Goal: Obtain resource: Download file/media

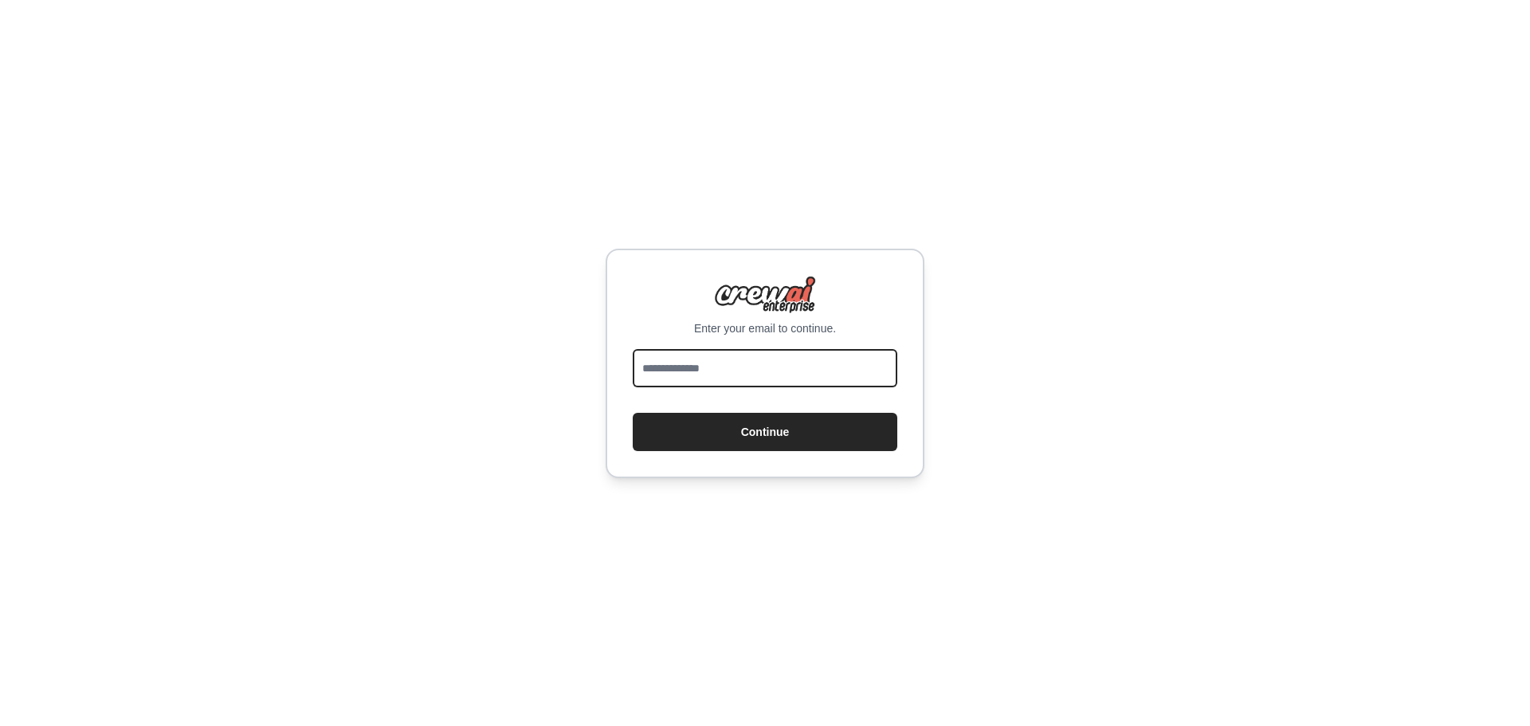
click at [762, 363] on input "email" at bounding box center [765, 368] width 265 height 38
type input "**********"
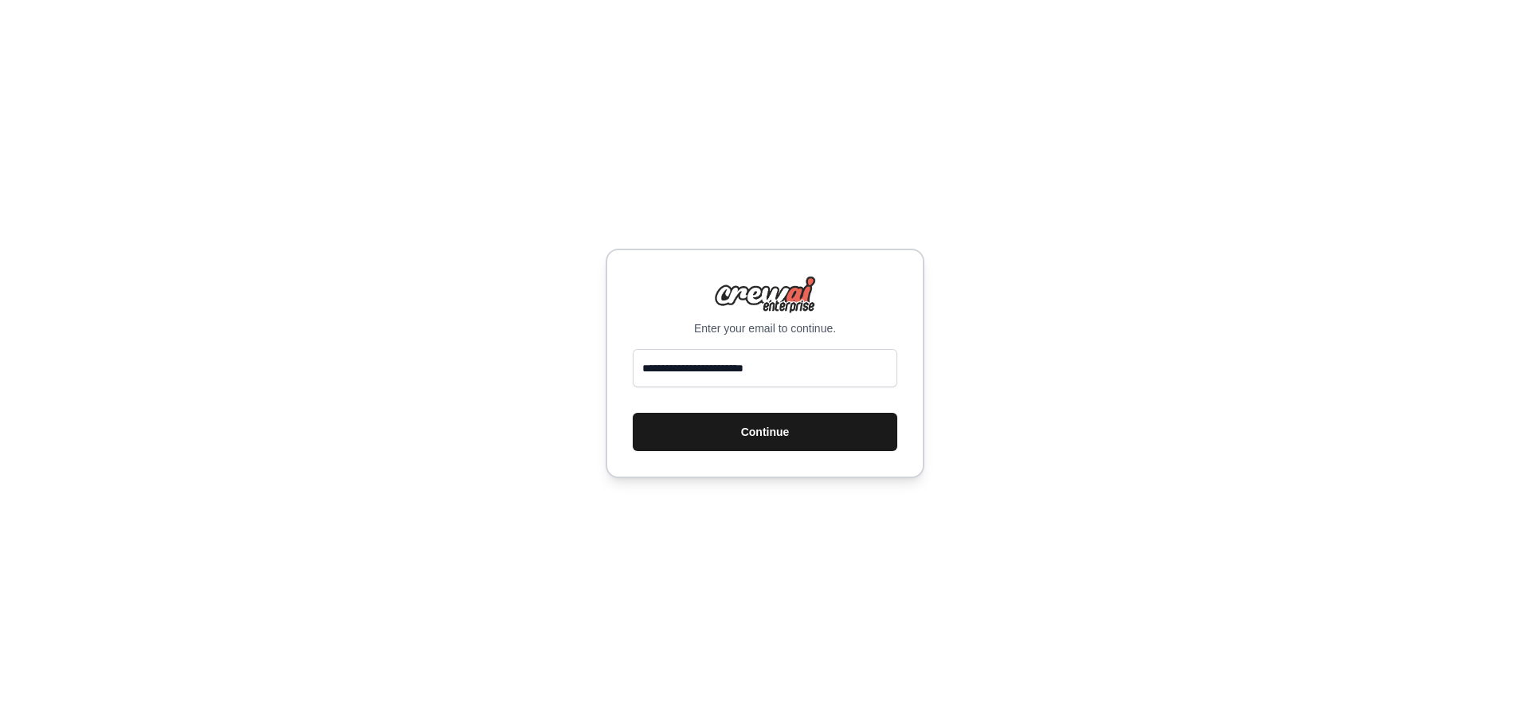
click at [758, 429] on button "Continue" at bounding box center [765, 432] width 265 height 38
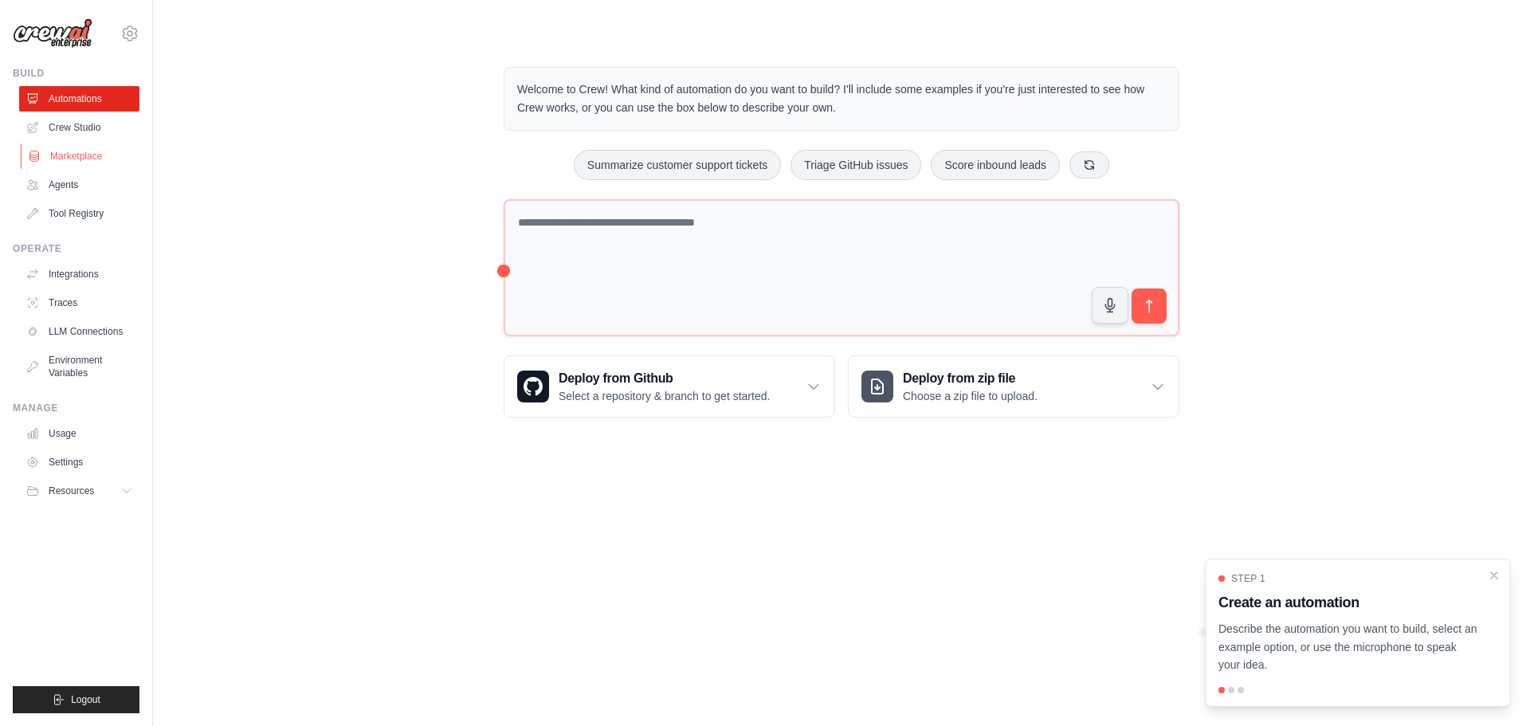
click at [71, 156] on link "Marketplace" at bounding box center [81, 156] width 120 height 26
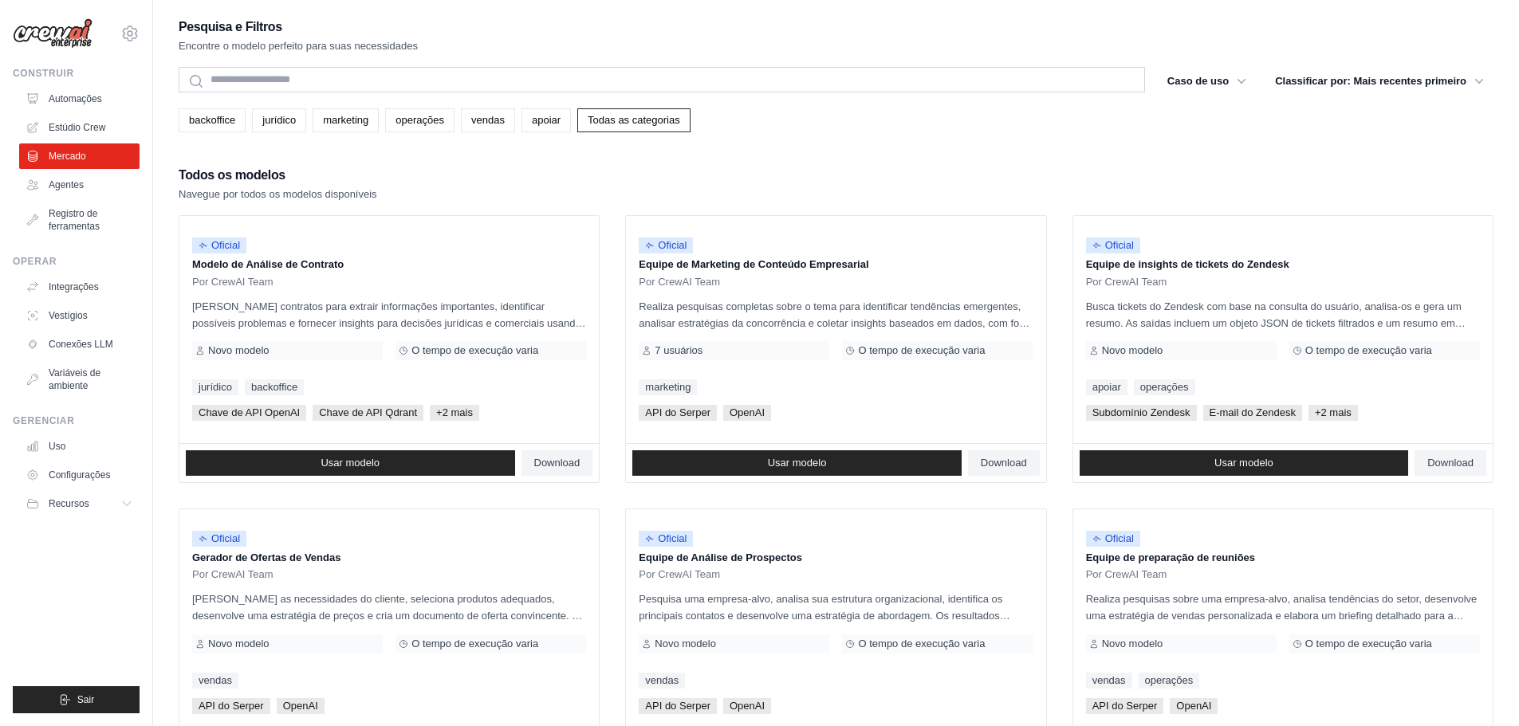
click at [884, 143] on div "Pesquisa e Filtros Encontre o modelo perfeito para suas necessidades Procurar C…" at bounding box center [836, 729] width 1314 height 1426
click at [1008, 459] on font "Download" at bounding box center [1003, 463] width 46 height 12
click at [566, 455] on link "Download" at bounding box center [557, 463] width 72 height 26
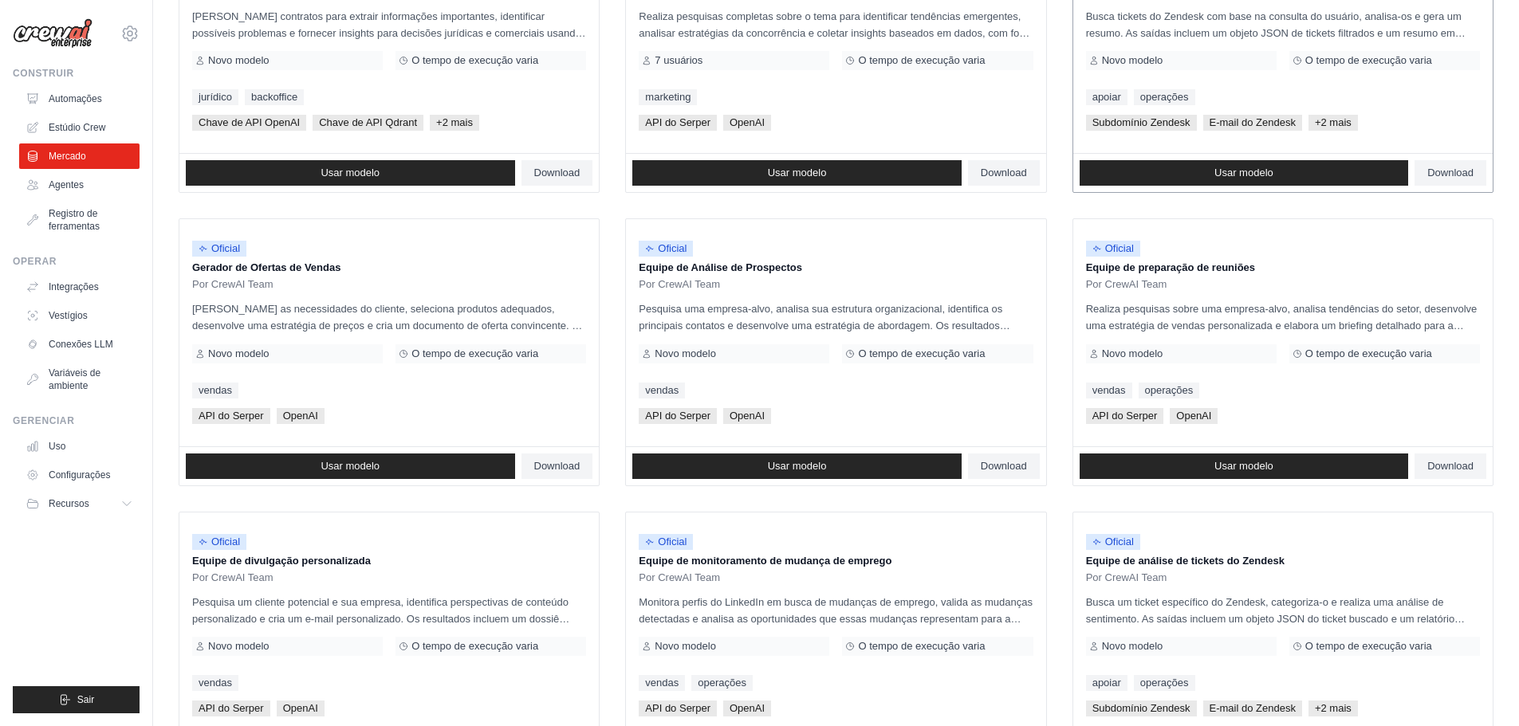
scroll to position [319, 0]
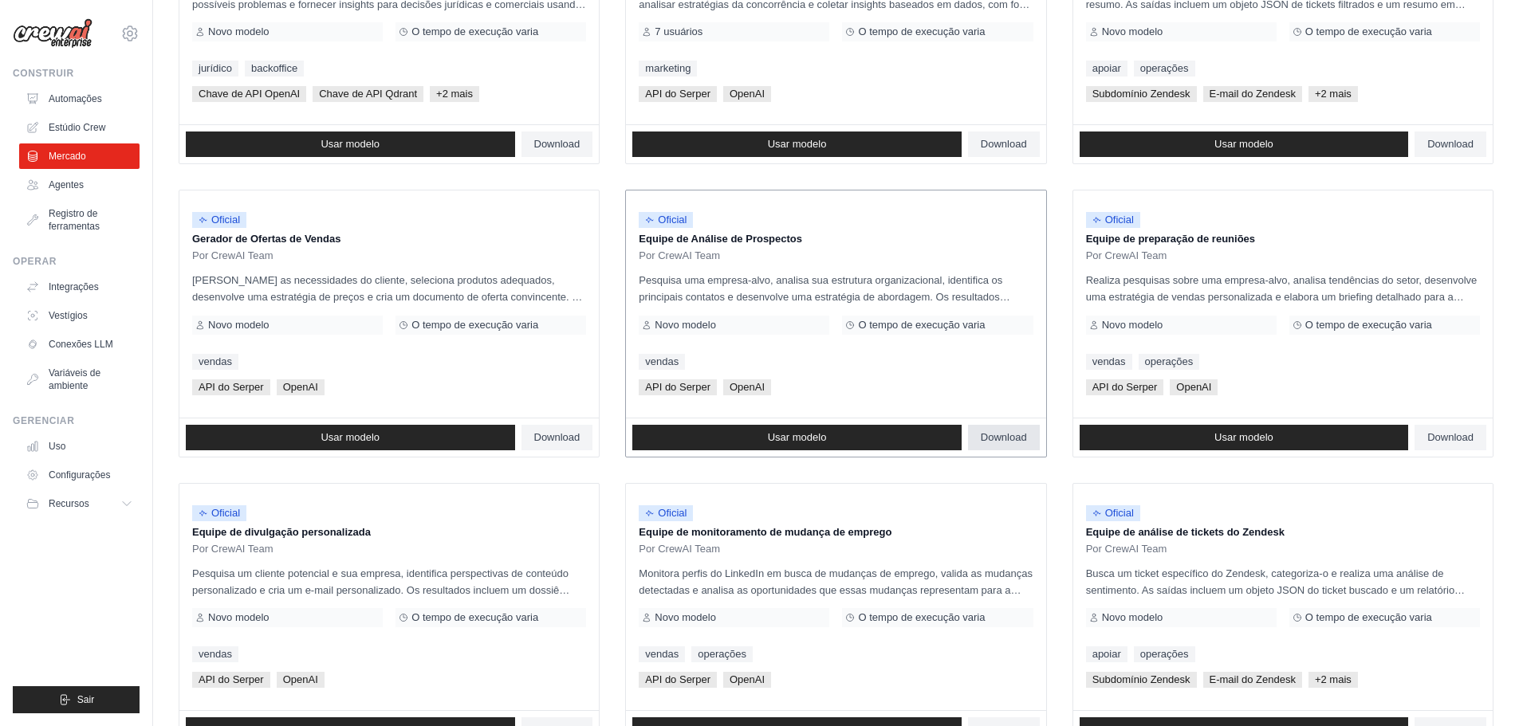
click at [989, 433] on font "Download" at bounding box center [1003, 437] width 46 height 12
click at [542, 437] on font "Download" at bounding box center [557, 437] width 46 height 12
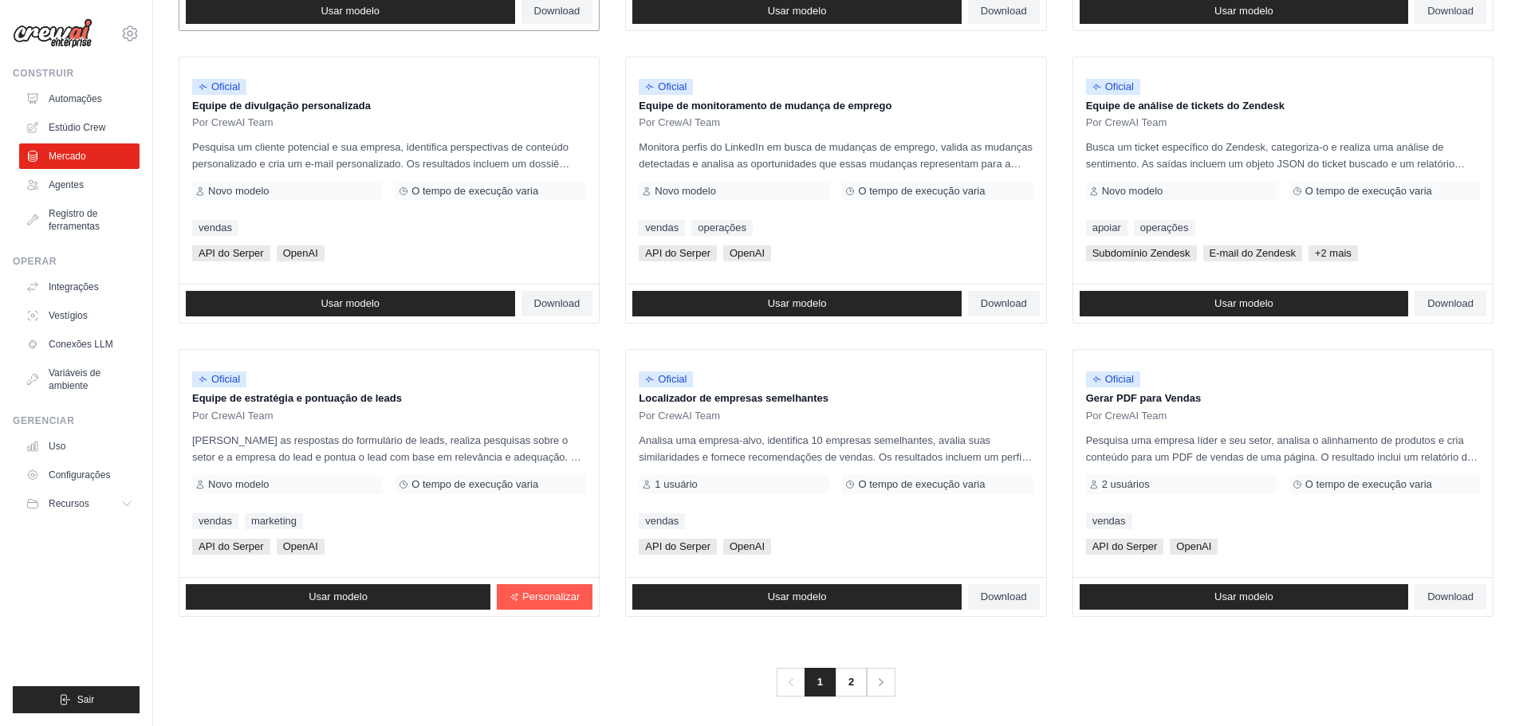
scroll to position [751, 0]
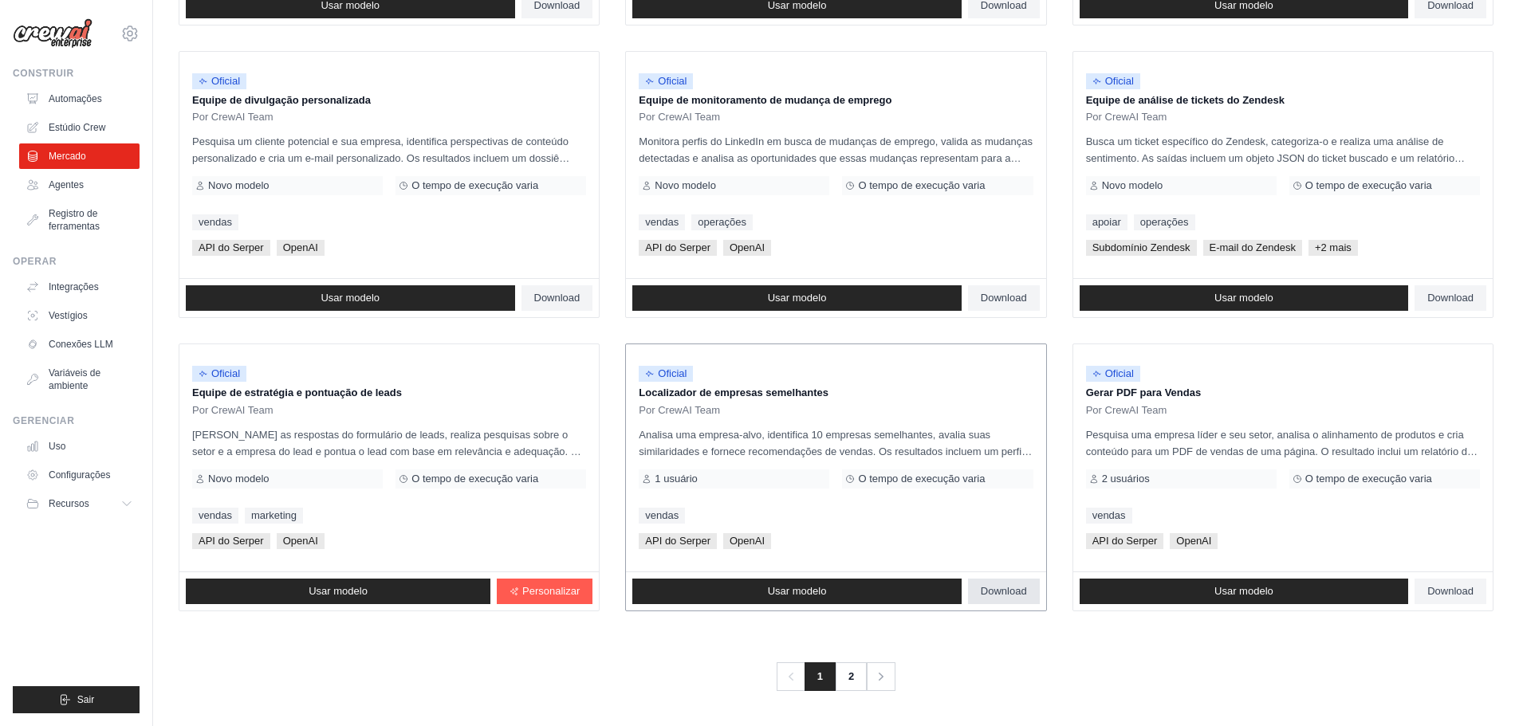
click at [996, 591] on font "Download" at bounding box center [1003, 591] width 46 height 12
click at [1438, 589] on font "Download" at bounding box center [1450, 591] width 46 height 12
click at [880, 677] on icon "Paginação" at bounding box center [882, 677] width 16 height 16
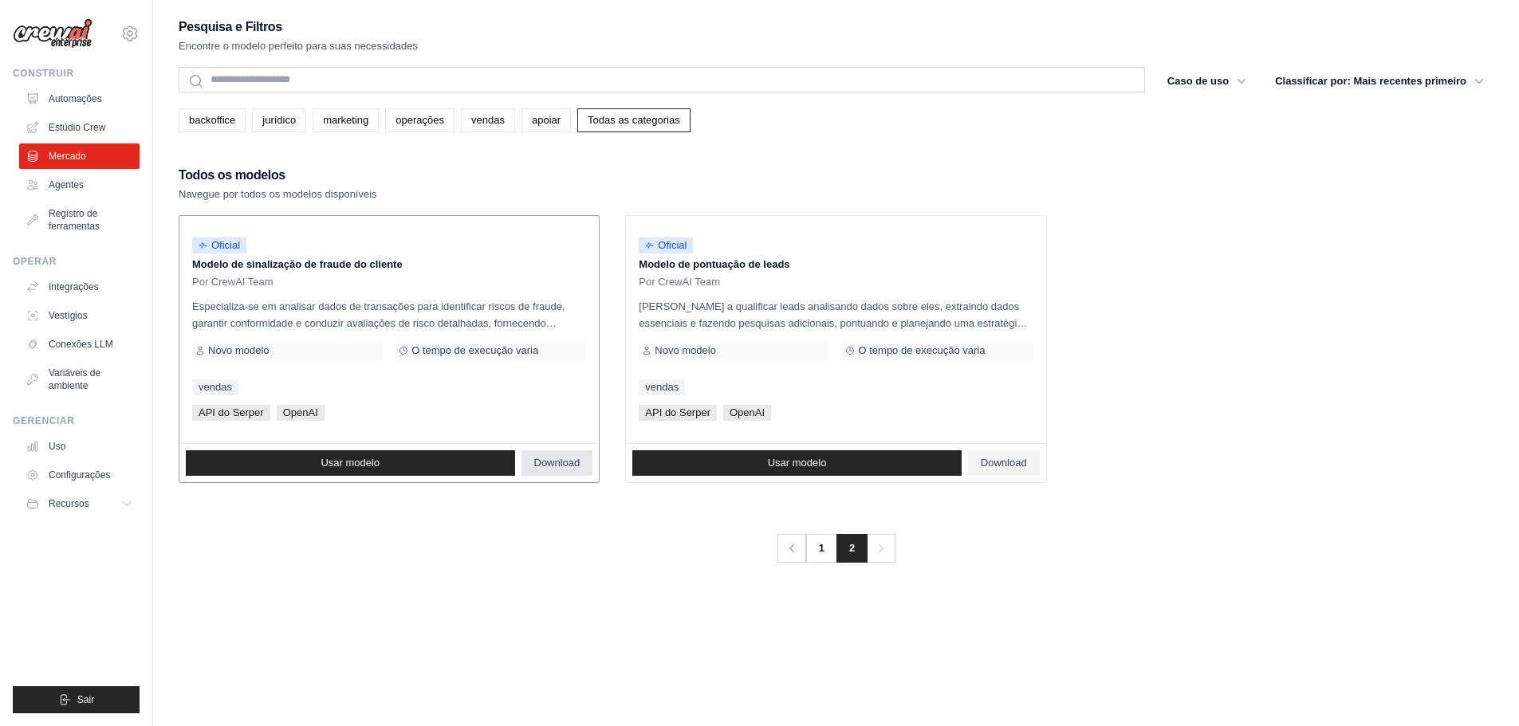
click at [554, 458] on font "Download" at bounding box center [557, 463] width 46 height 12
click at [1008, 461] on font "Download" at bounding box center [1003, 463] width 46 height 12
click at [546, 114] on font "apoiar" at bounding box center [546, 120] width 29 height 12
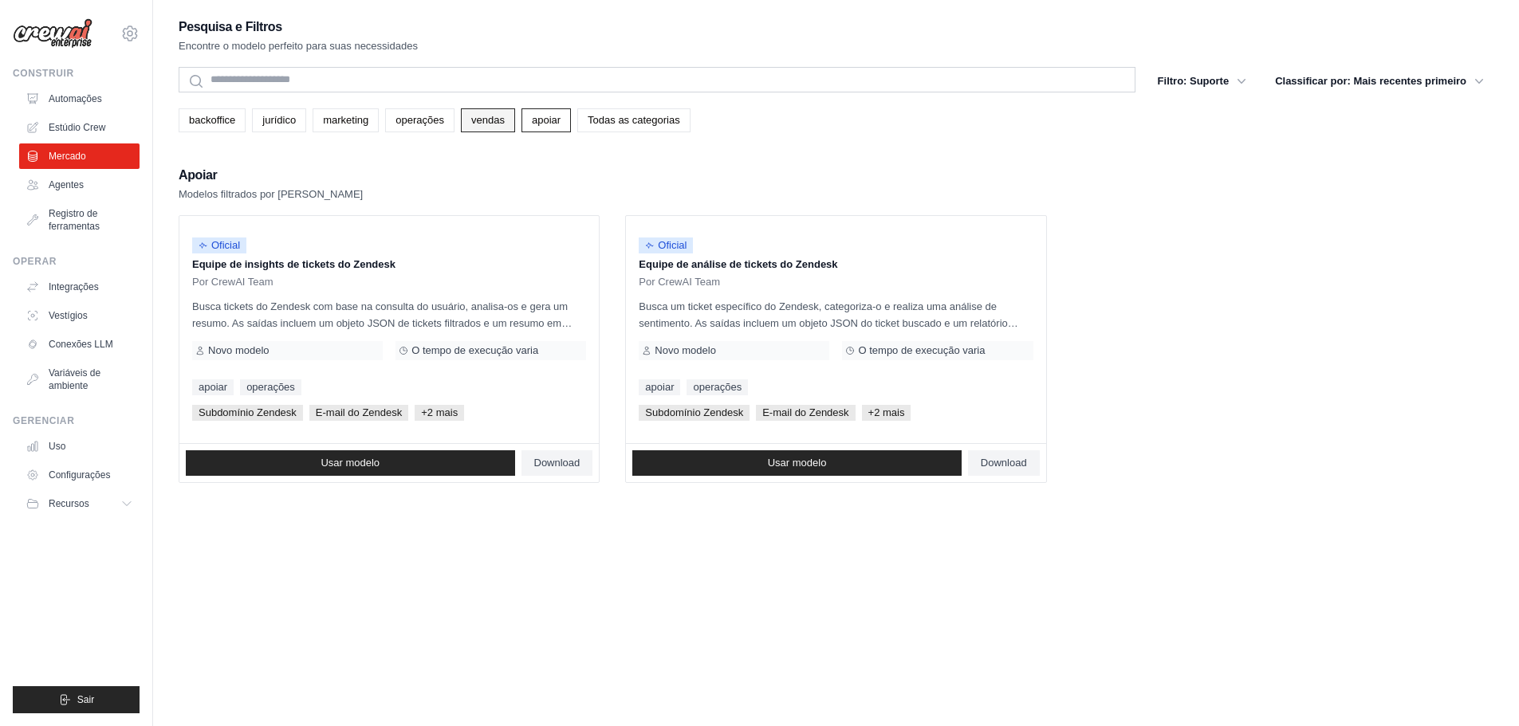
click at [491, 116] on font "vendas" at bounding box center [487, 120] width 33 height 12
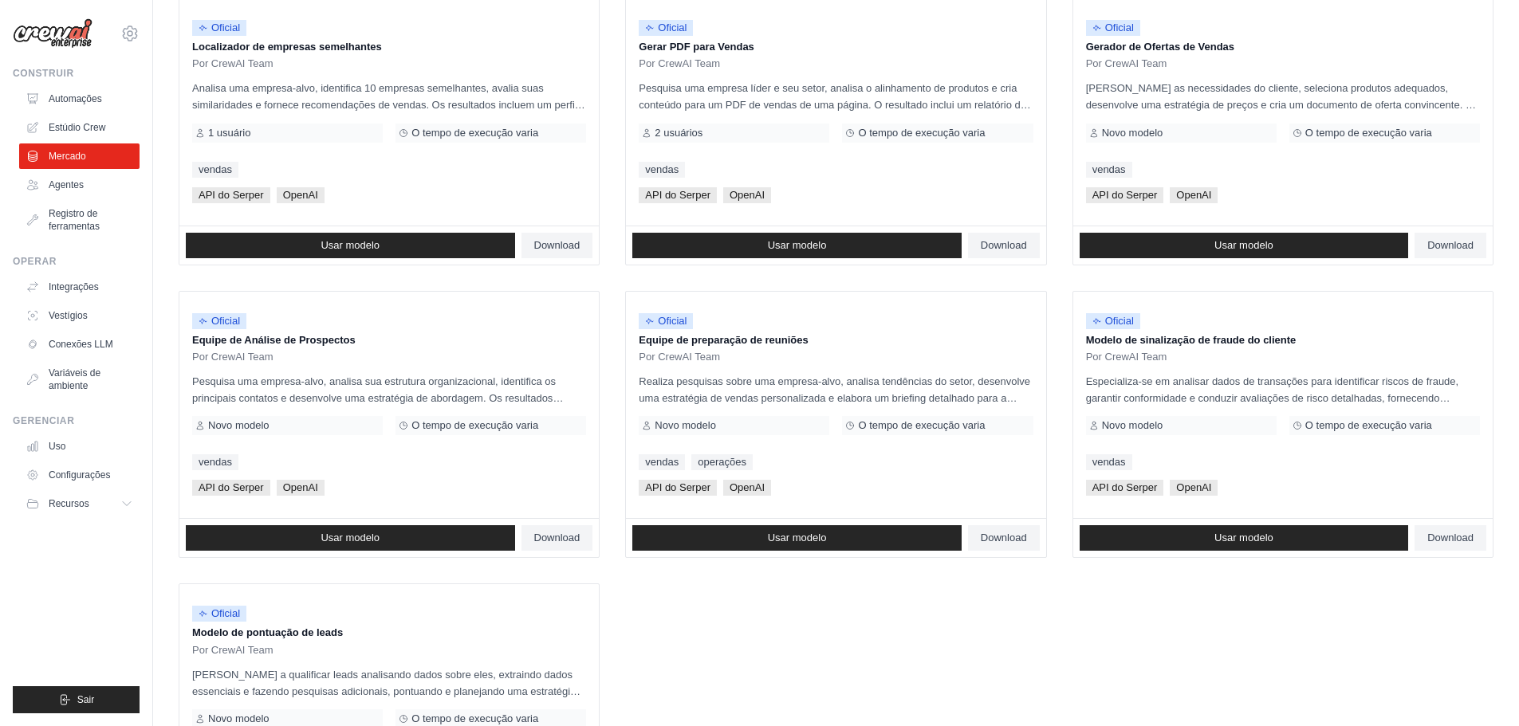
scroll to position [512, 0]
click at [555, 534] on font "Download" at bounding box center [557, 537] width 46 height 12
click at [1003, 538] on font "Download" at bounding box center [1003, 537] width 46 height 12
click at [1441, 536] on font "Download" at bounding box center [1450, 537] width 46 height 12
click at [1444, 246] on font "Download" at bounding box center [1450, 244] width 46 height 12
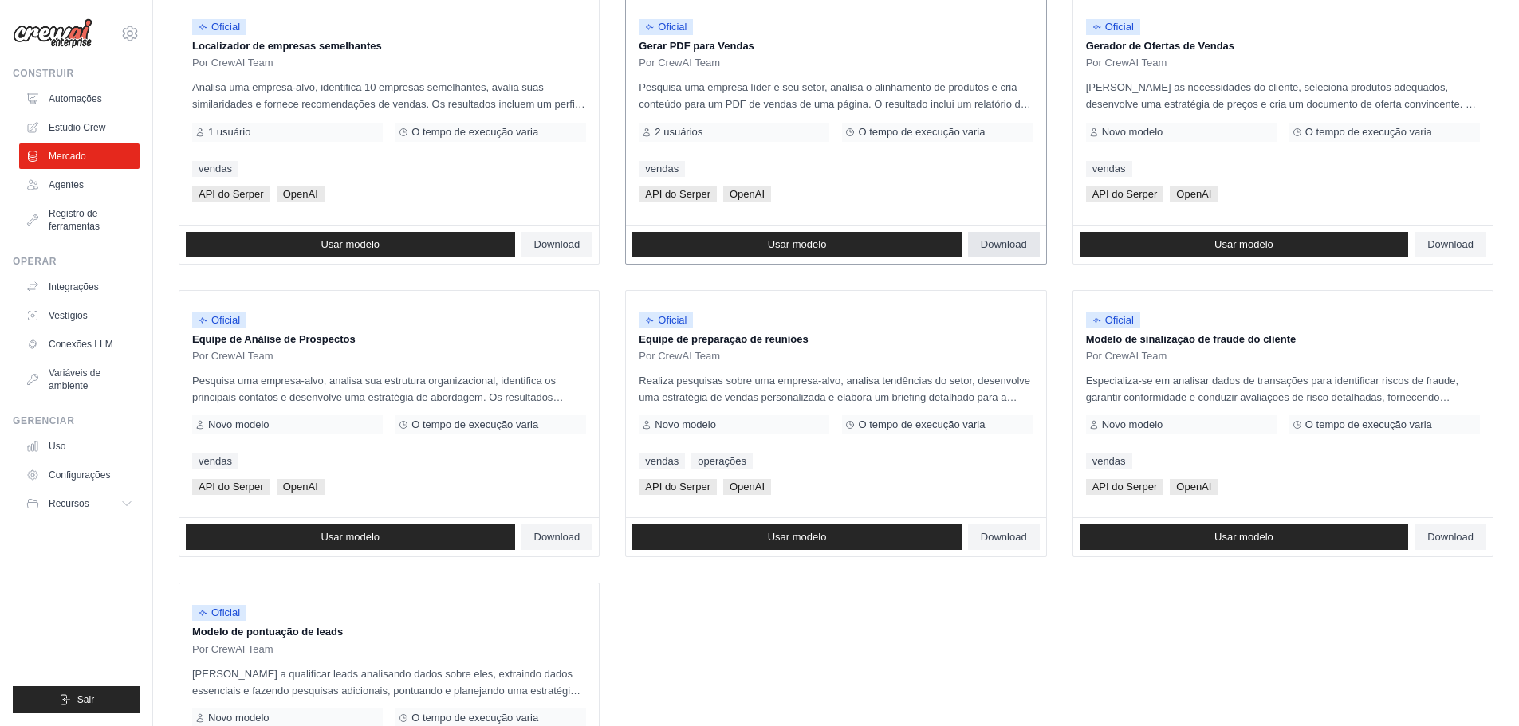
click at [988, 242] on font "Download" at bounding box center [1003, 244] width 46 height 12
click at [540, 239] on font "Download" at bounding box center [557, 244] width 46 height 12
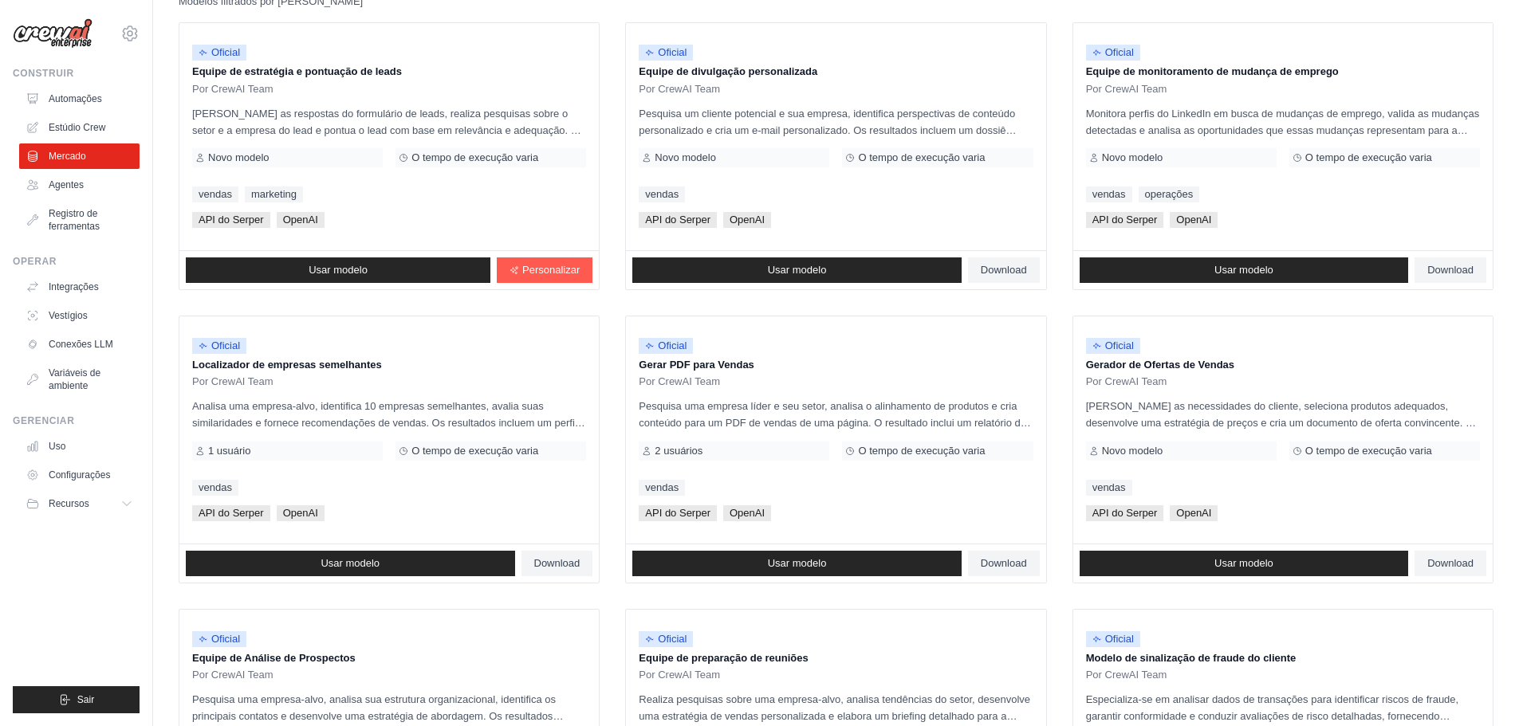
scroll to position [0, 0]
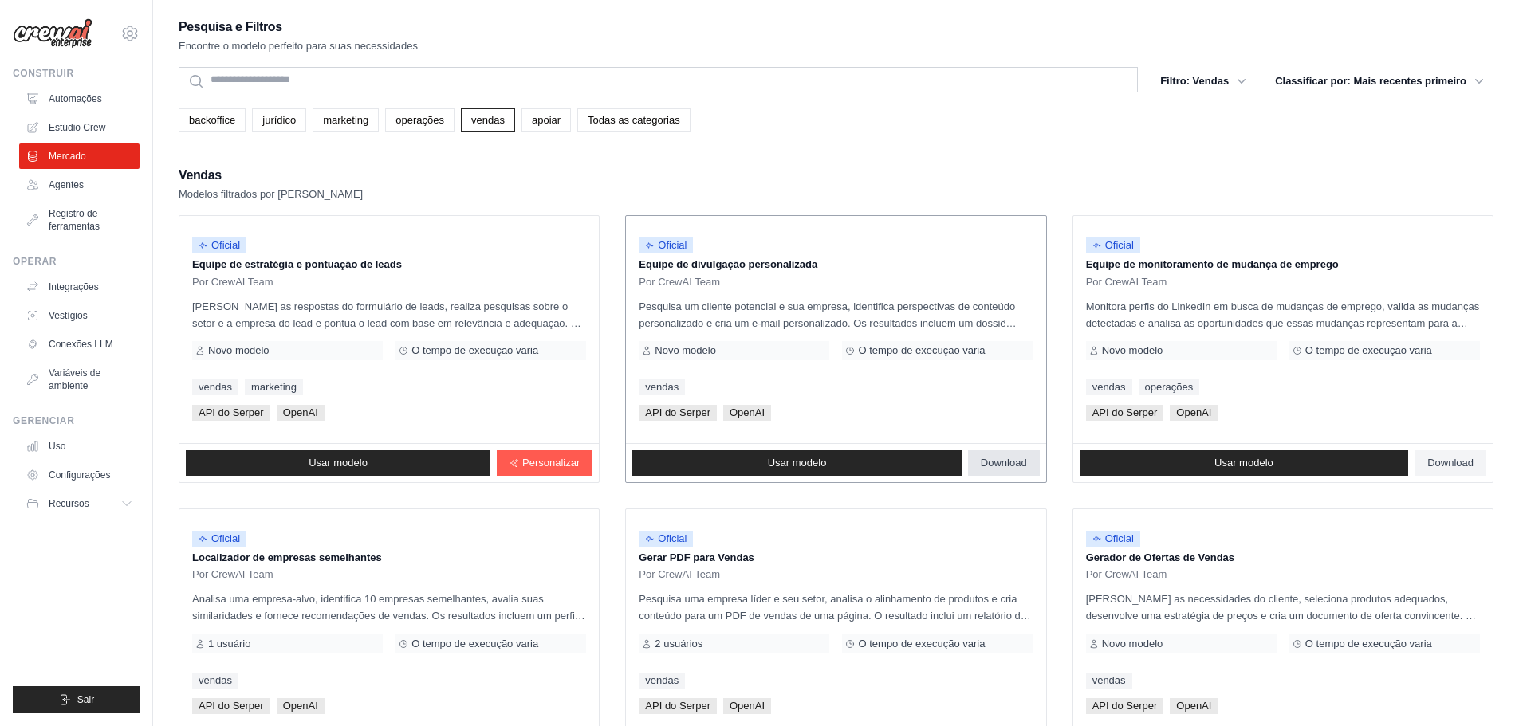
click at [1002, 463] on font "Download" at bounding box center [1003, 463] width 46 height 12
click at [1448, 461] on font "Download" at bounding box center [1450, 463] width 46 height 12
click at [404, 112] on link "operações" at bounding box center [419, 120] width 69 height 24
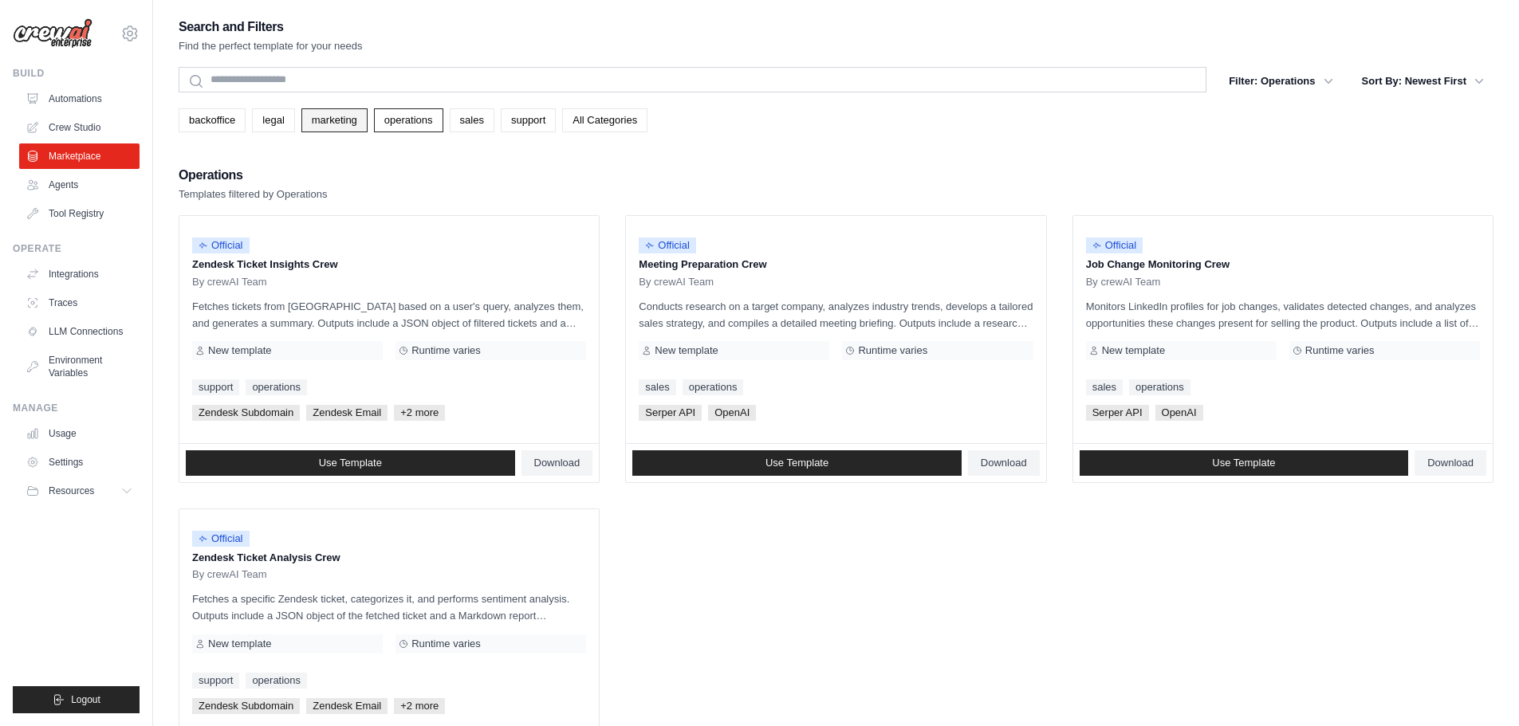
click at [319, 121] on link "marketing" at bounding box center [334, 120] width 66 height 24
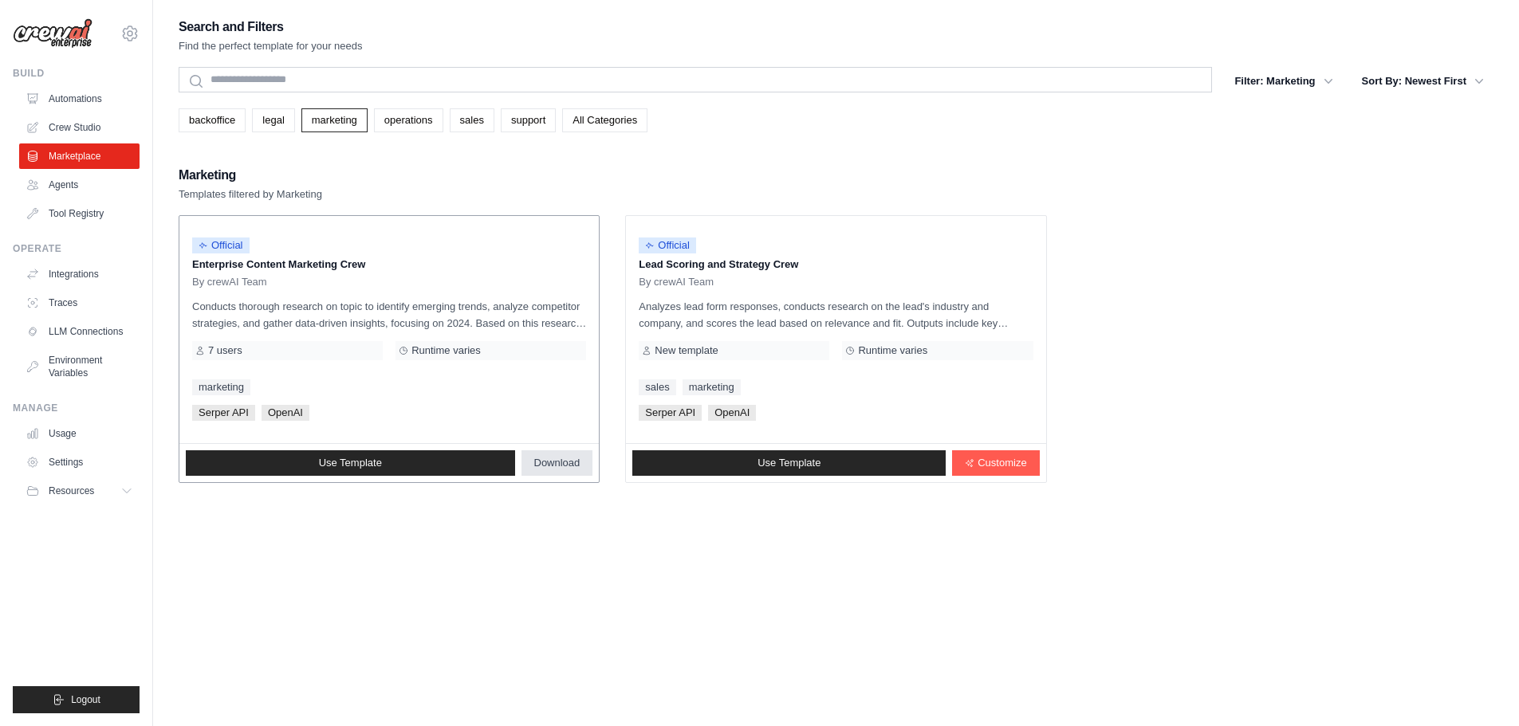
click at [559, 464] on span "Download" at bounding box center [557, 463] width 46 height 13
click at [269, 120] on link "legal" at bounding box center [273, 120] width 42 height 24
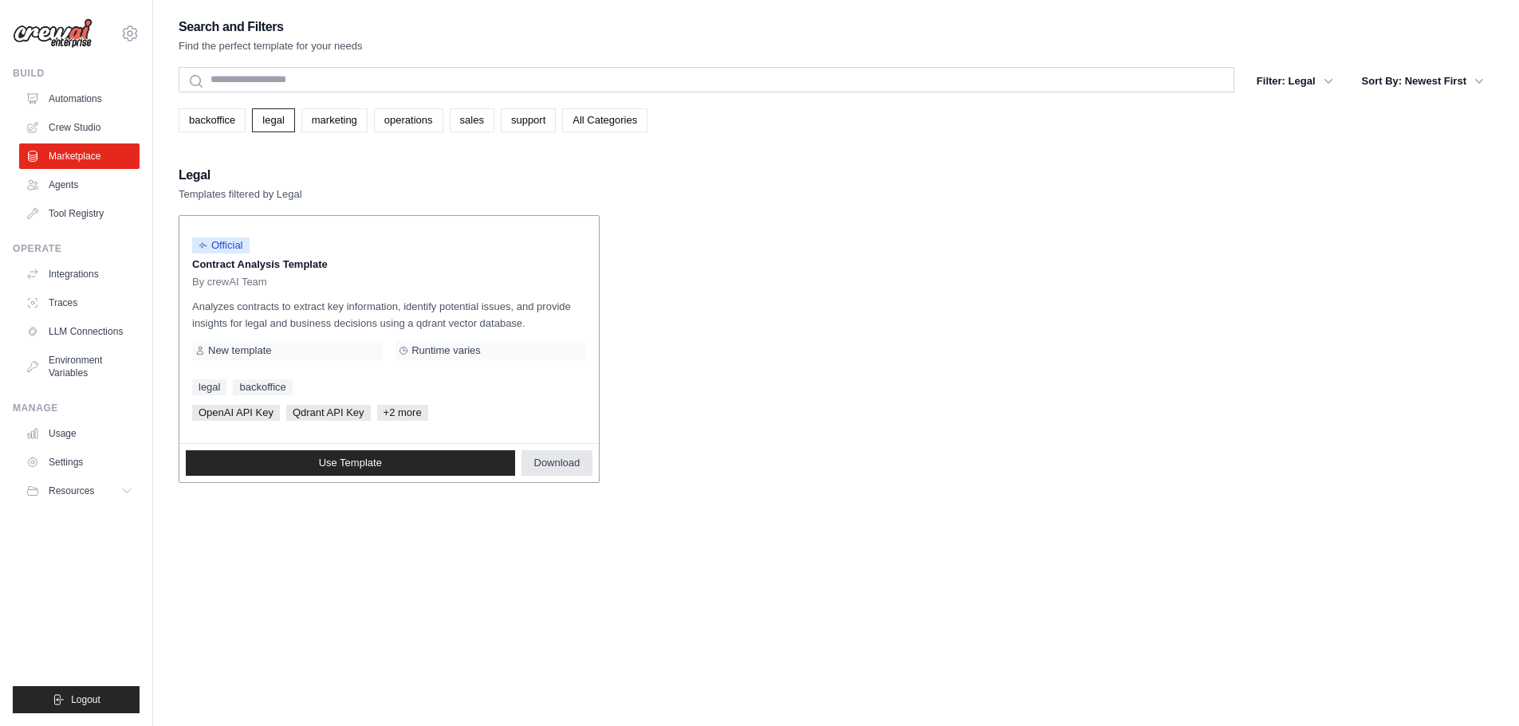
click at [557, 464] on span "Download" at bounding box center [557, 463] width 46 height 13
click at [210, 116] on link "backoffice" at bounding box center [212, 120] width 67 height 24
